Goal: Task Accomplishment & Management: Use online tool/utility

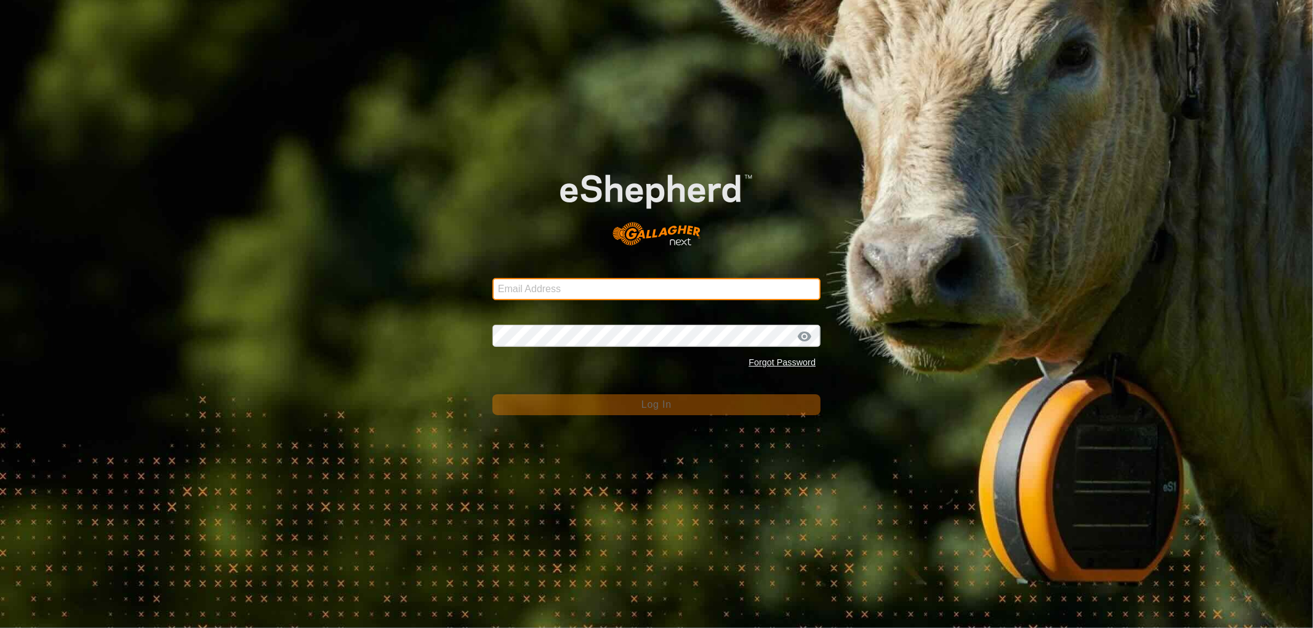
click at [531, 279] on input "Email Address" at bounding box center [656, 289] width 328 height 22
type input "[EMAIL_ADDRESS][DOMAIN_NAME]"
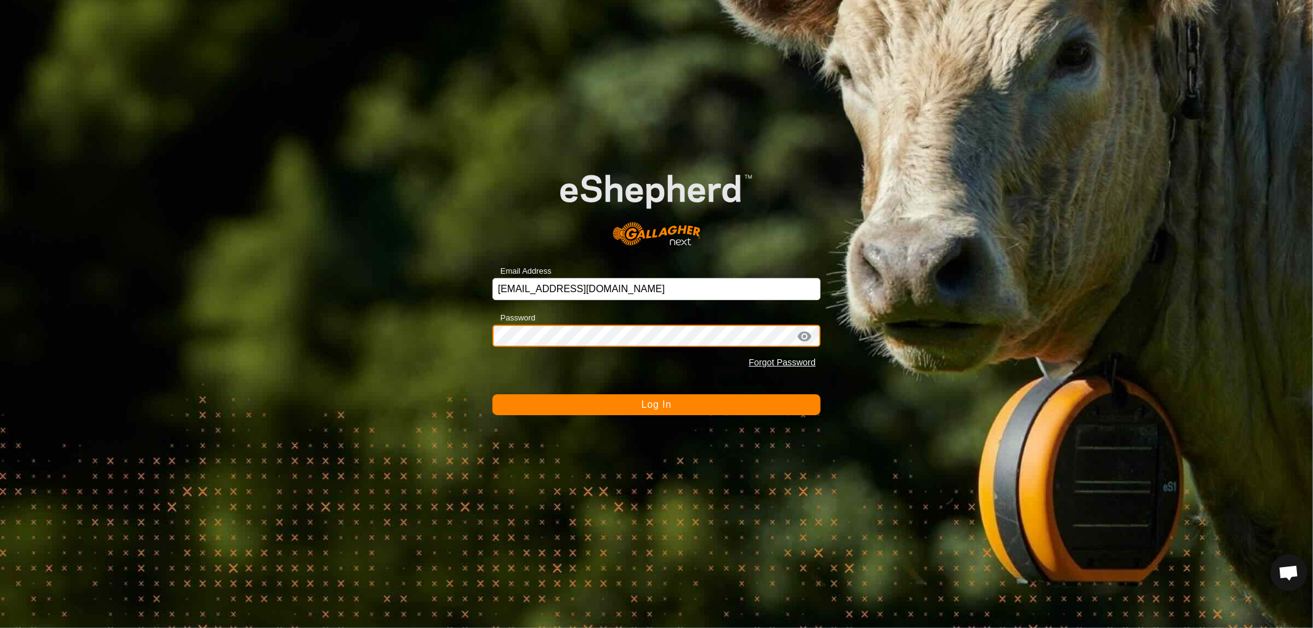
click at [492, 394] on button "Log In" at bounding box center [656, 404] width 328 height 21
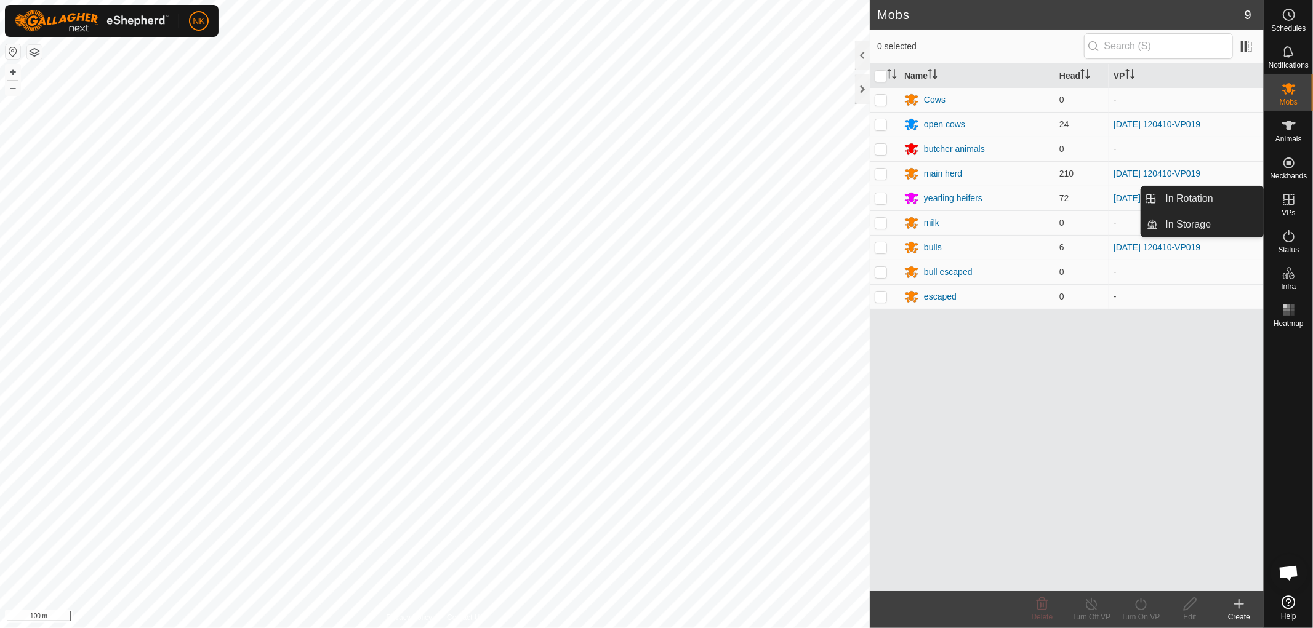
click at [1170, 194] on link "In Rotation" at bounding box center [1210, 198] width 105 height 25
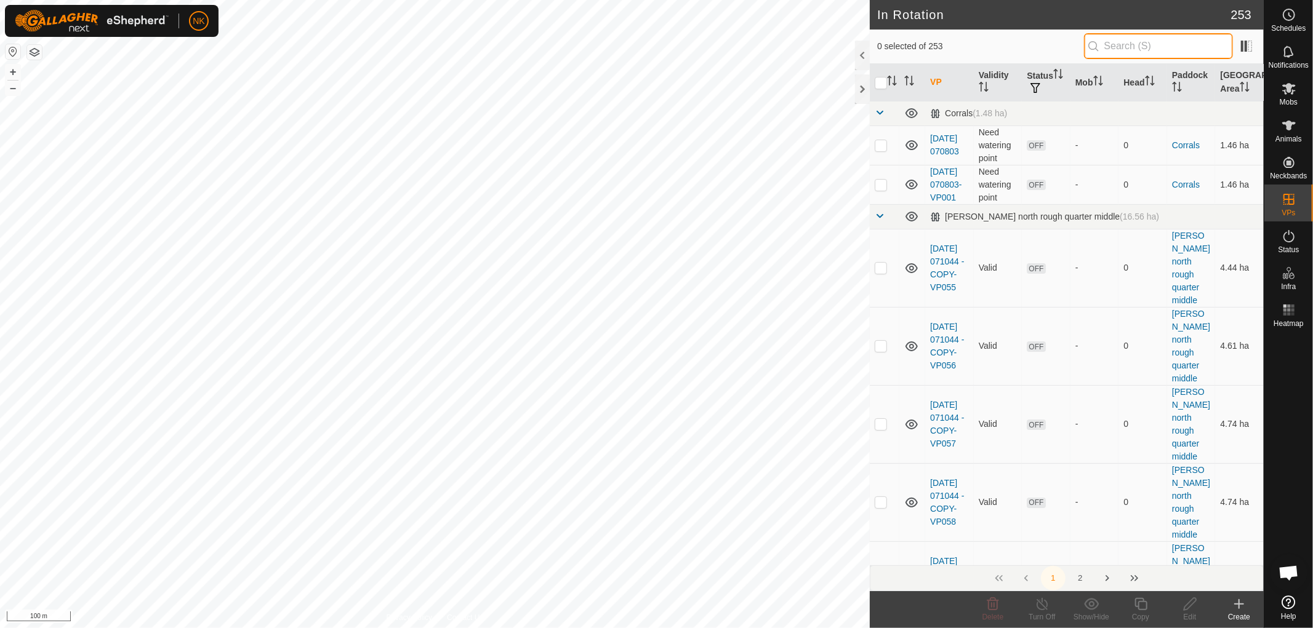
click at [1133, 49] on input "text" at bounding box center [1158, 46] width 149 height 26
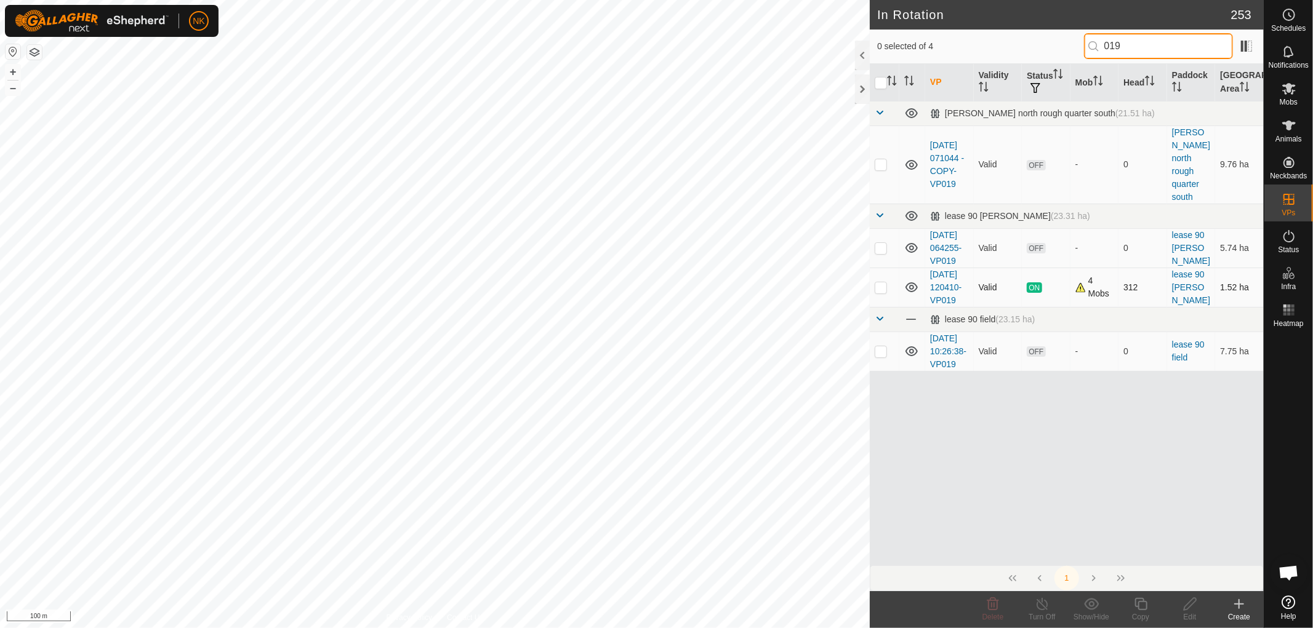
type input "019"
click at [879, 292] on p-checkbox at bounding box center [880, 287] width 12 height 10
checkbox input "true"
click at [1146, 604] on icon at bounding box center [1140, 604] width 12 height 12
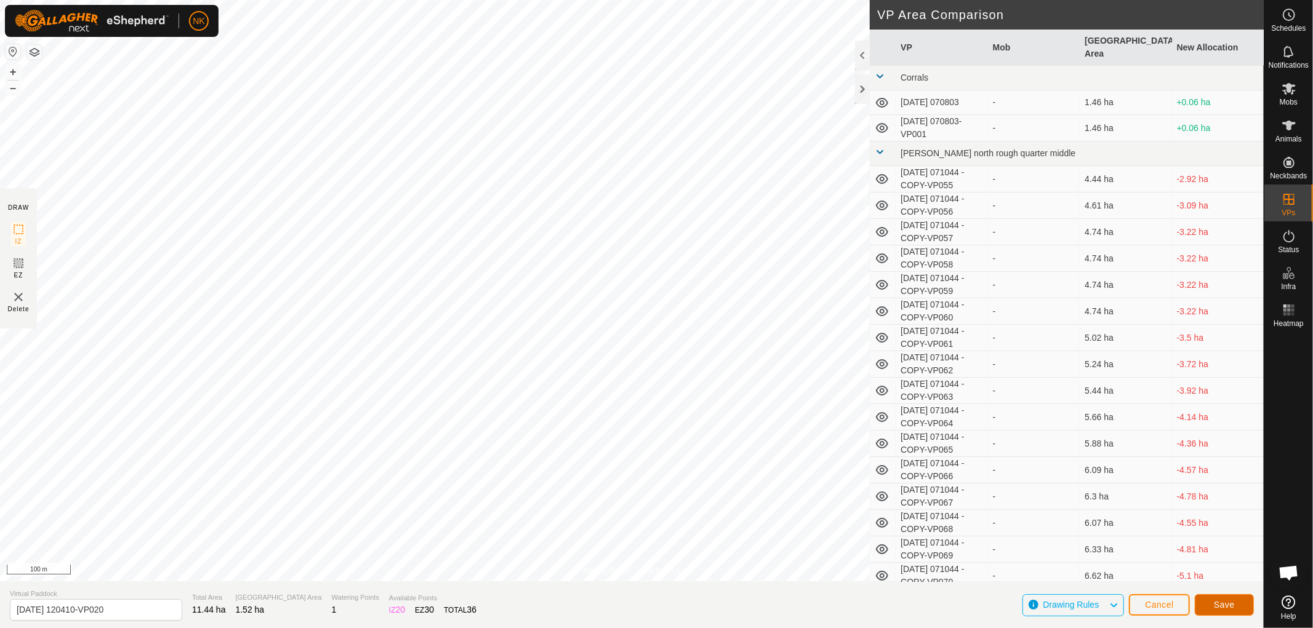
click at [1220, 608] on span "Save" at bounding box center [1224, 605] width 21 height 10
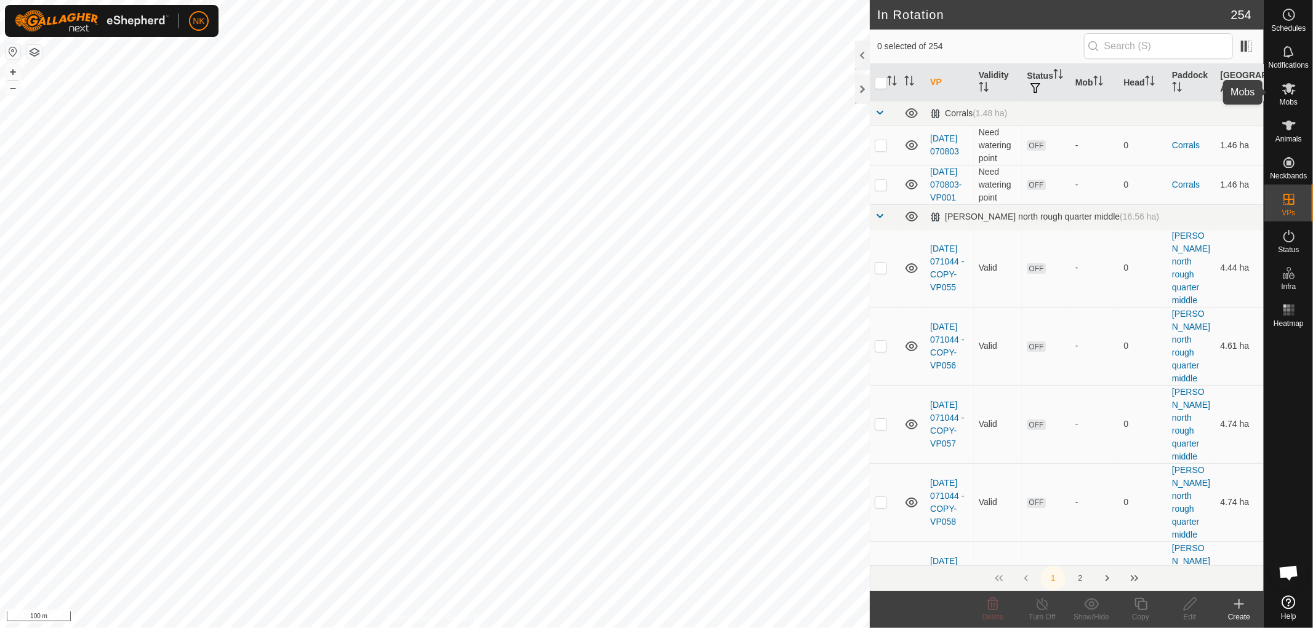
click at [1295, 94] on icon at bounding box center [1288, 88] width 15 height 15
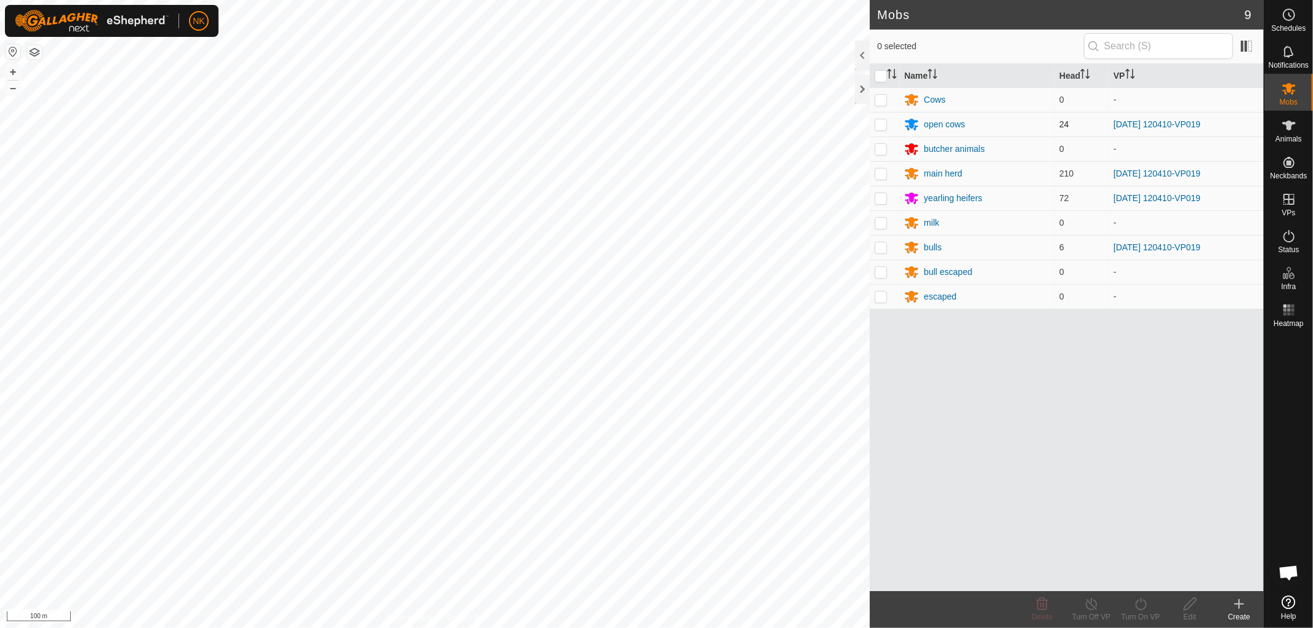
click at [881, 126] on p-checkbox at bounding box center [880, 124] width 12 height 10
checkbox input "true"
click at [876, 177] on p-checkbox at bounding box center [880, 174] width 12 height 10
checkbox input "true"
click at [880, 199] on p-checkbox at bounding box center [880, 198] width 12 height 10
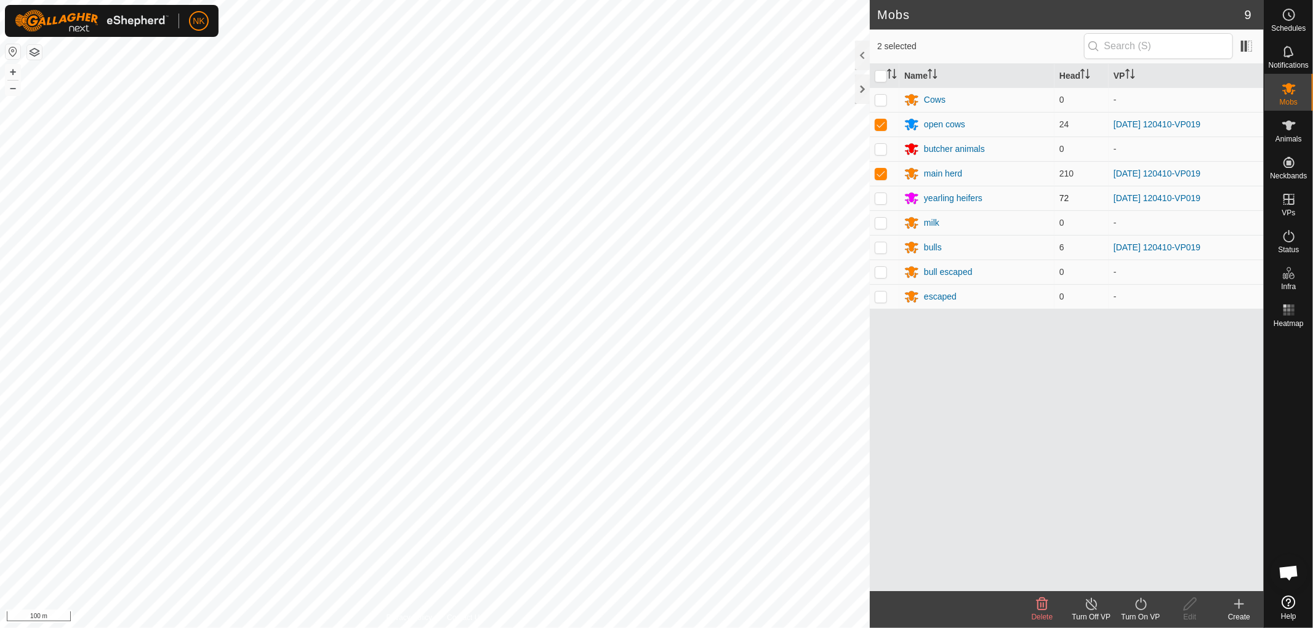
checkbox input "true"
click at [878, 247] on p-checkbox at bounding box center [880, 247] width 12 height 10
checkbox input "true"
click at [1154, 614] on div "Turn On VP" at bounding box center [1140, 617] width 49 height 11
click at [1146, 577] on link "Now" at bounding box center [1177, 577] width 122 height 25
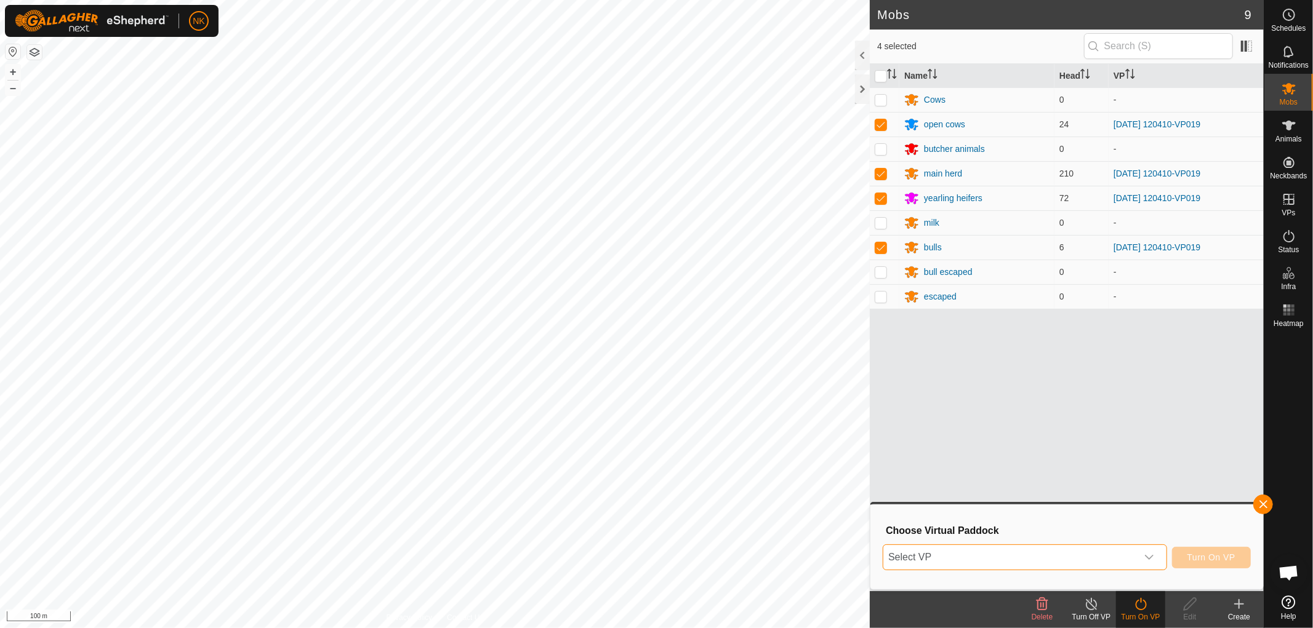
click at [1001, 548] on span "Select VP" at bounding box center [1010, 557] width 254 height 25
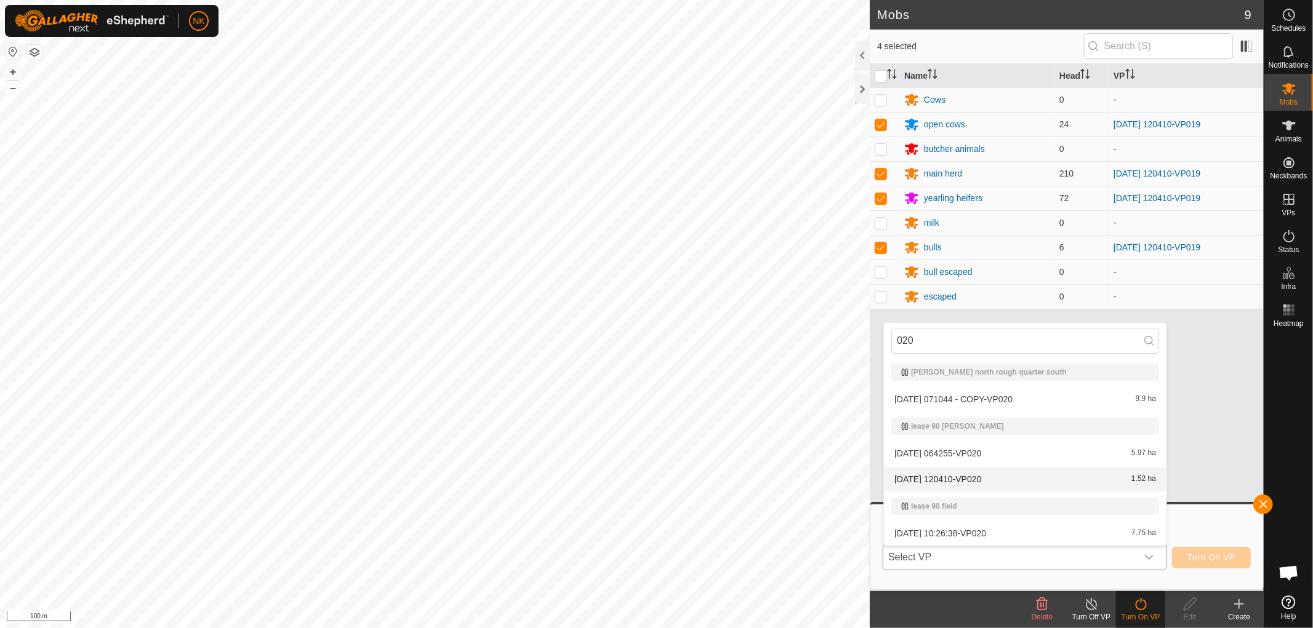
type input "020"
click at [982, 471] on li "[DATE] 120410-VP020 1.52 ha" at bounding box center [1025, 479] width 282 height 25
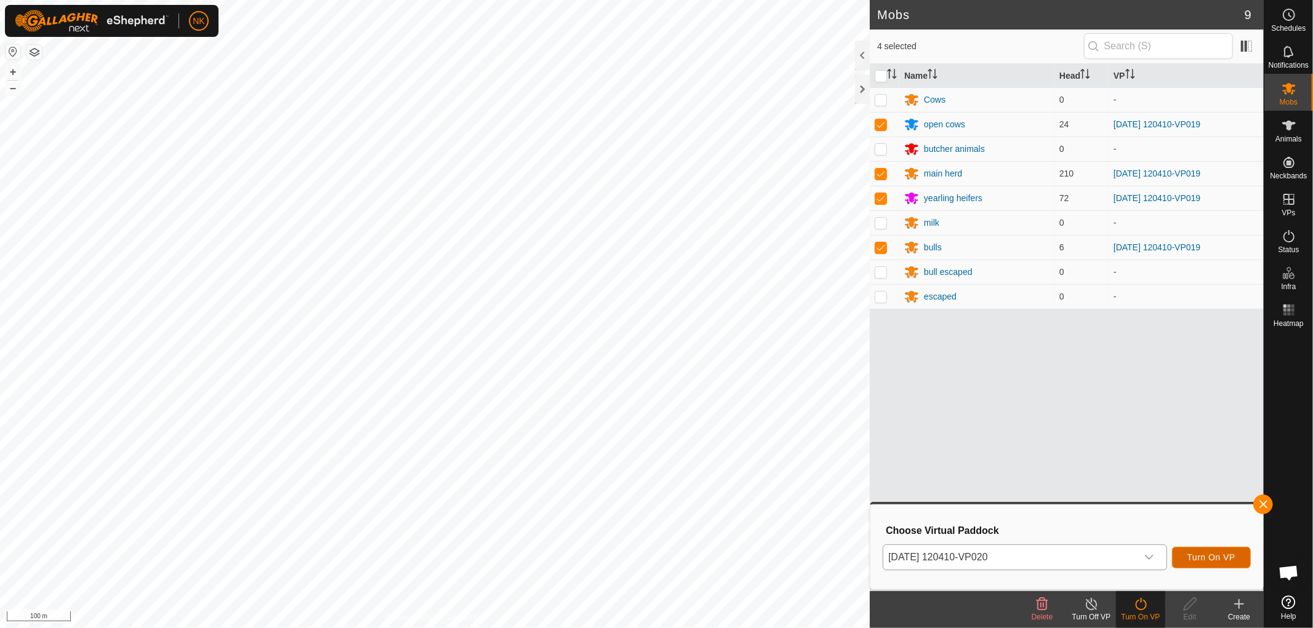
click at [1202, 555] on span "Turn On VP" at bounding box center [1211, 558] width 48 height 10
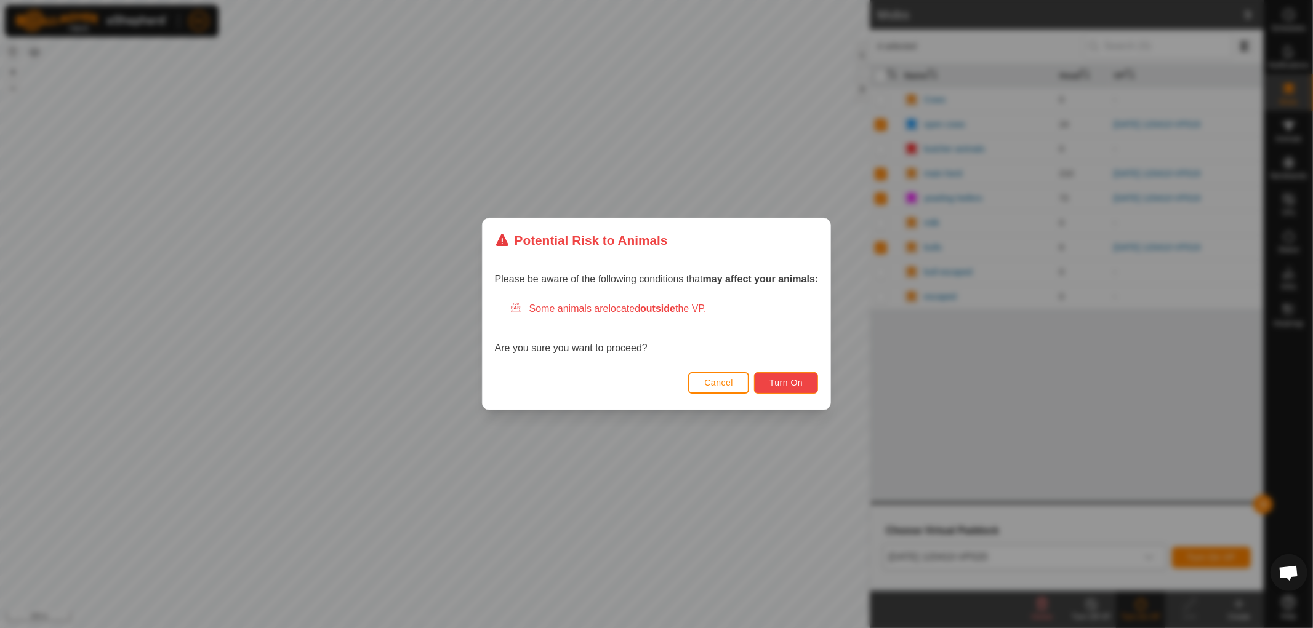
click at [791, 384] on span "Turn On" at bounding box center [785, 383] width 33 height 10
